Goal: Transaction & Acquisition: Purchase product/service

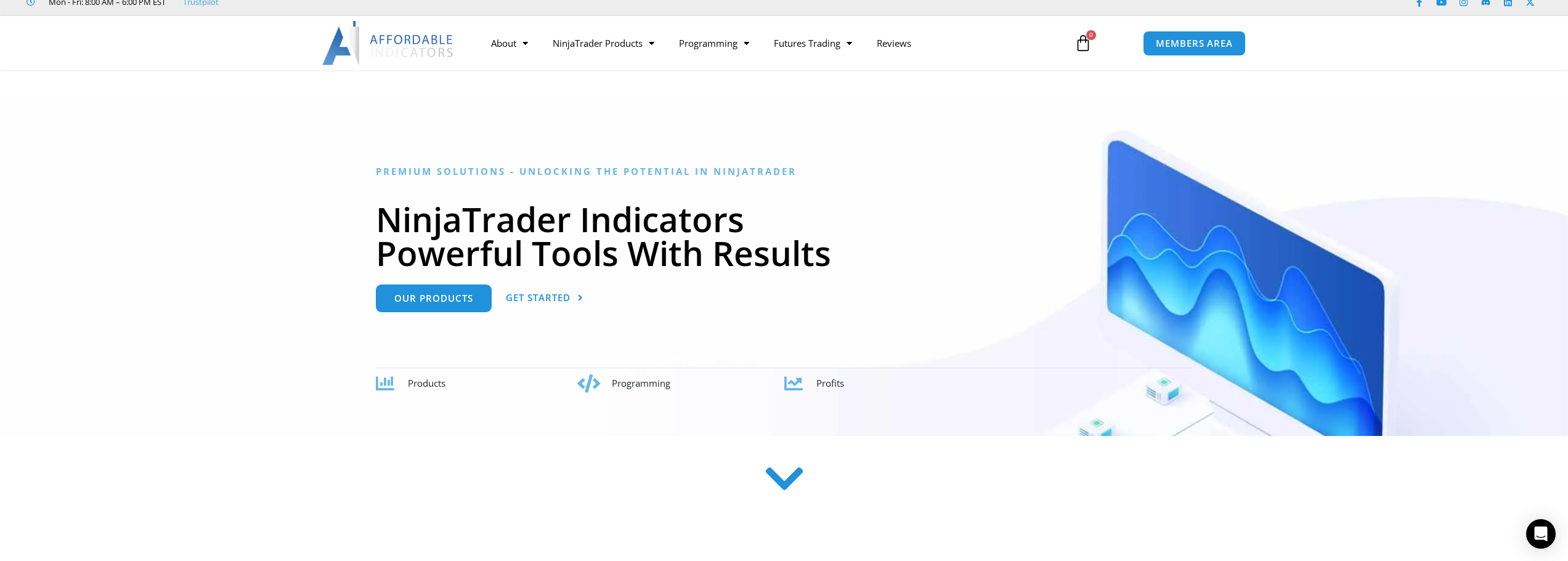
scroll to position [62, 0]
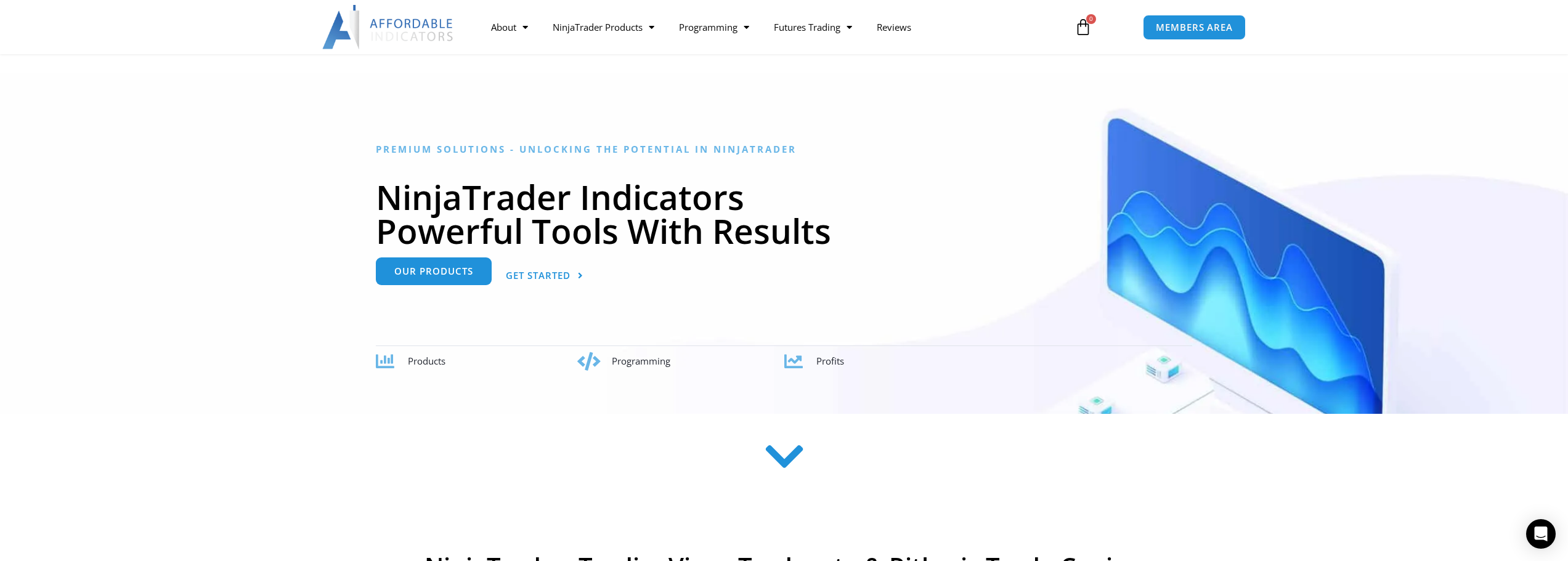
click at [443, 275] on span "Our Products" at bounding box center [434, 271] width 79 height 9
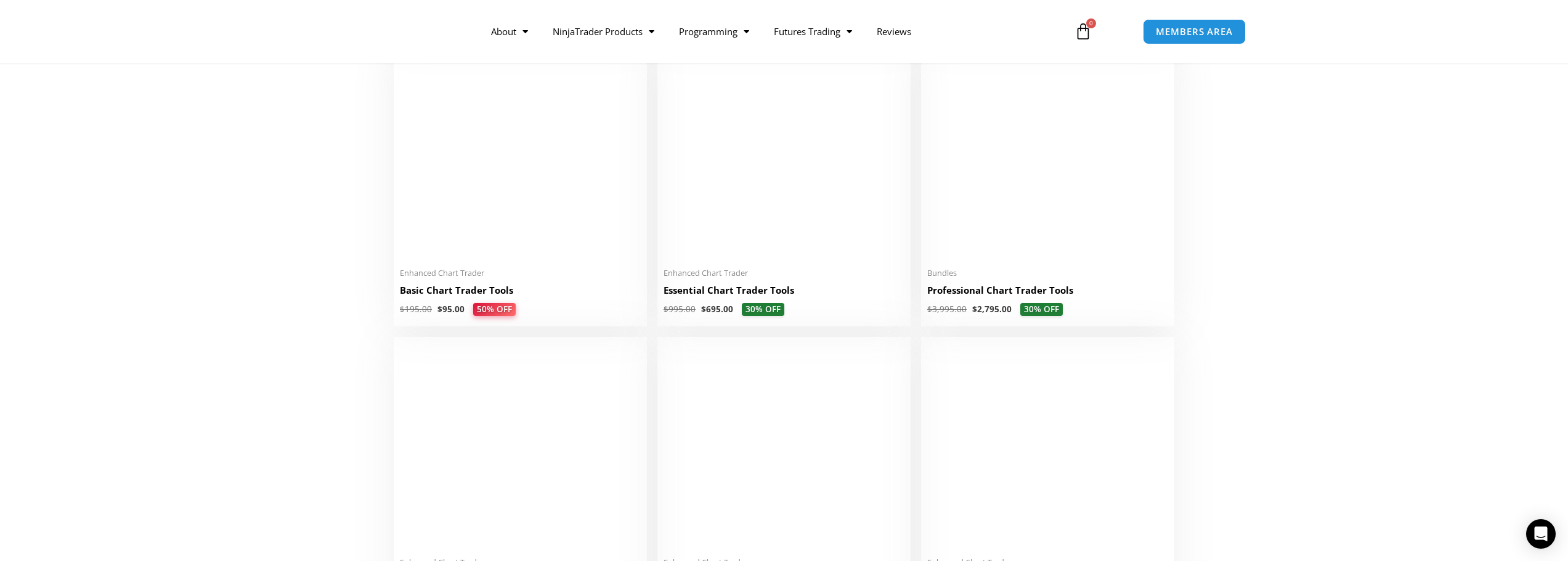
scroll to position [555, 0]
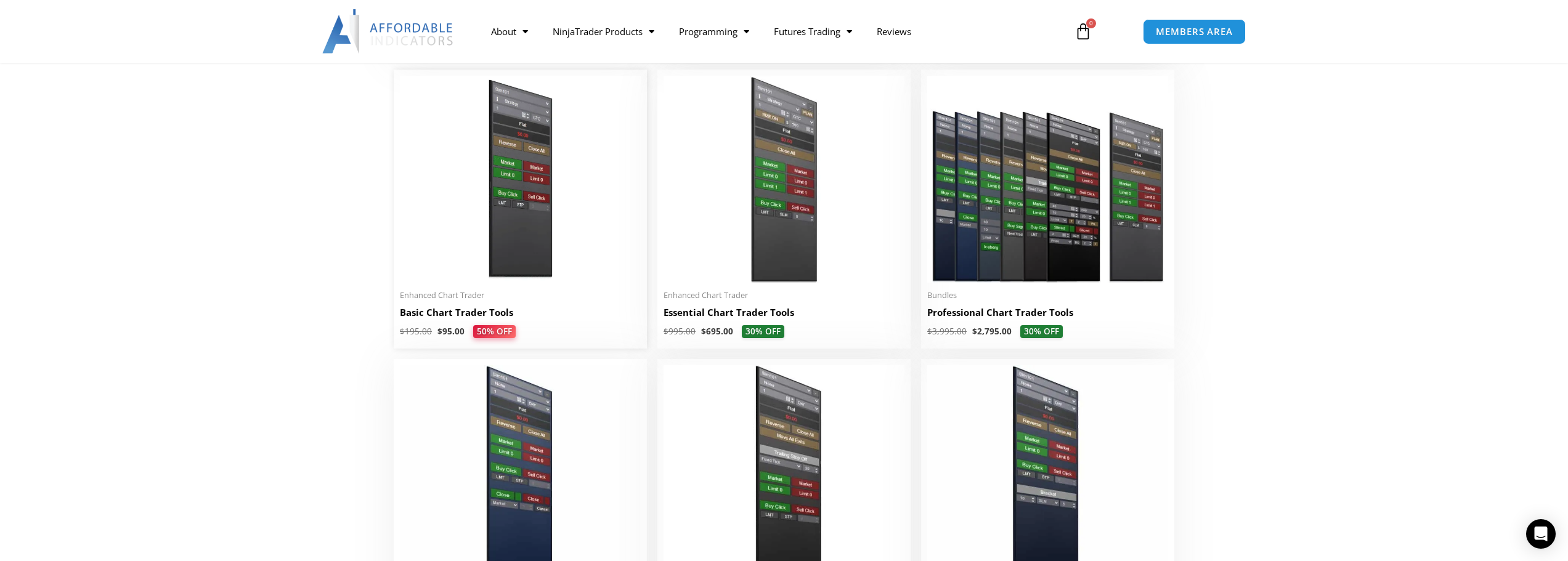
click at [516, 196] on img at bounding box center [520, 179] width 240 height 207
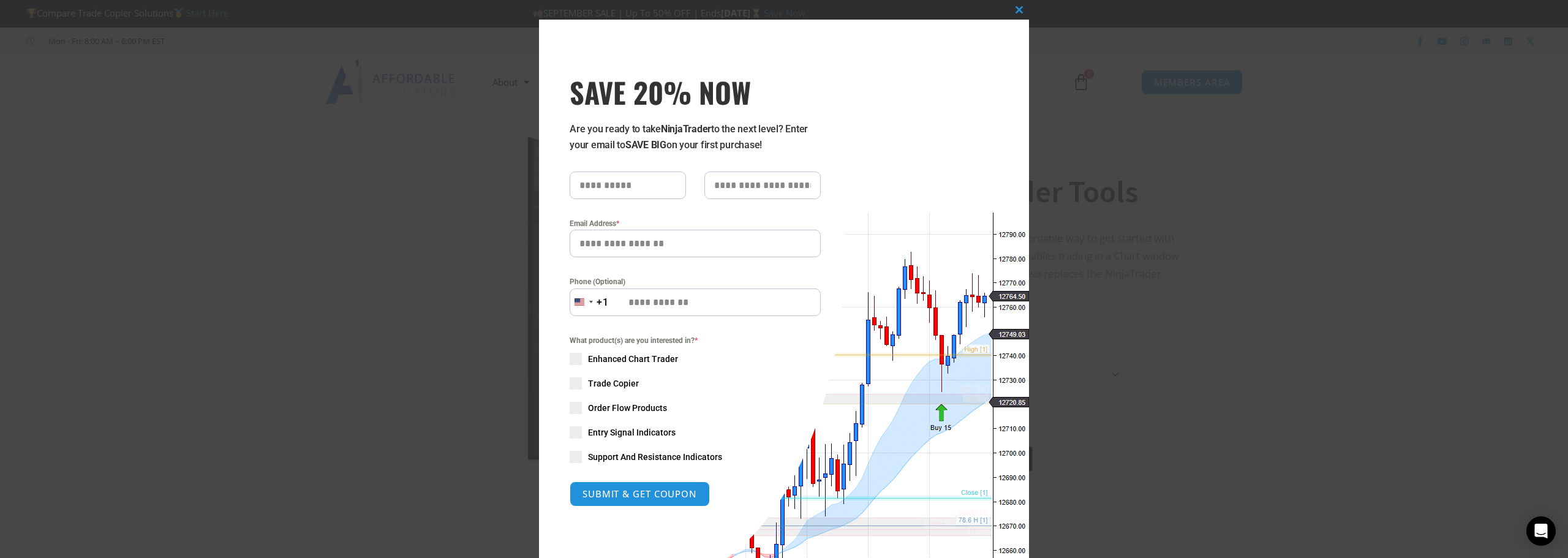
drag, startPoint x: 567, startPoint y: 130, endPoint x: 821, endPoint y: 143, distance: 254.3
click at [821, 143] on div "SAVE 20% NOW Are you ready to take NinjaTrader to the next level? Enter your em…" at bounding box center [692, 300] width 307 height 561
click at [1017, 14] on button "Close this module" at bounding box center [1019, 10] width 20 height 20
